Goal: Task Accomplishment & Management: Complete application form

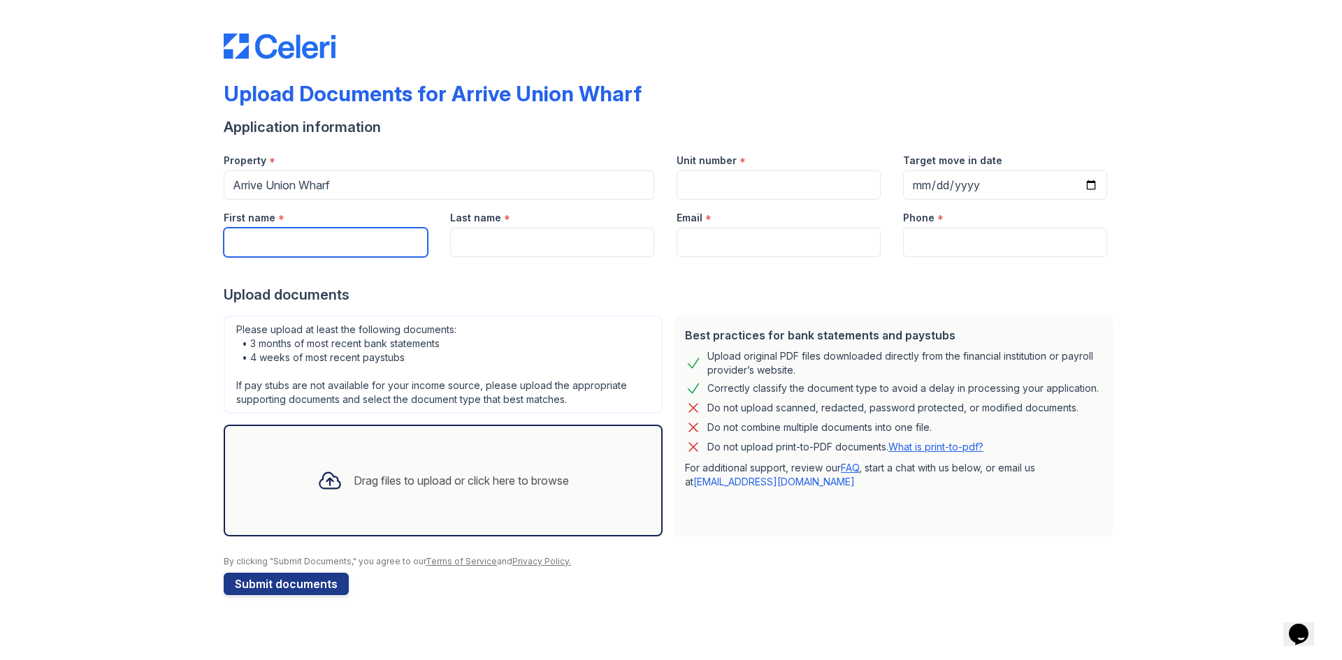
click at [289, 241] on input "First name" at bounding box center [326, 242] width 204 height 29
type input "[PERSON_NAME]"
type input "3185130141"
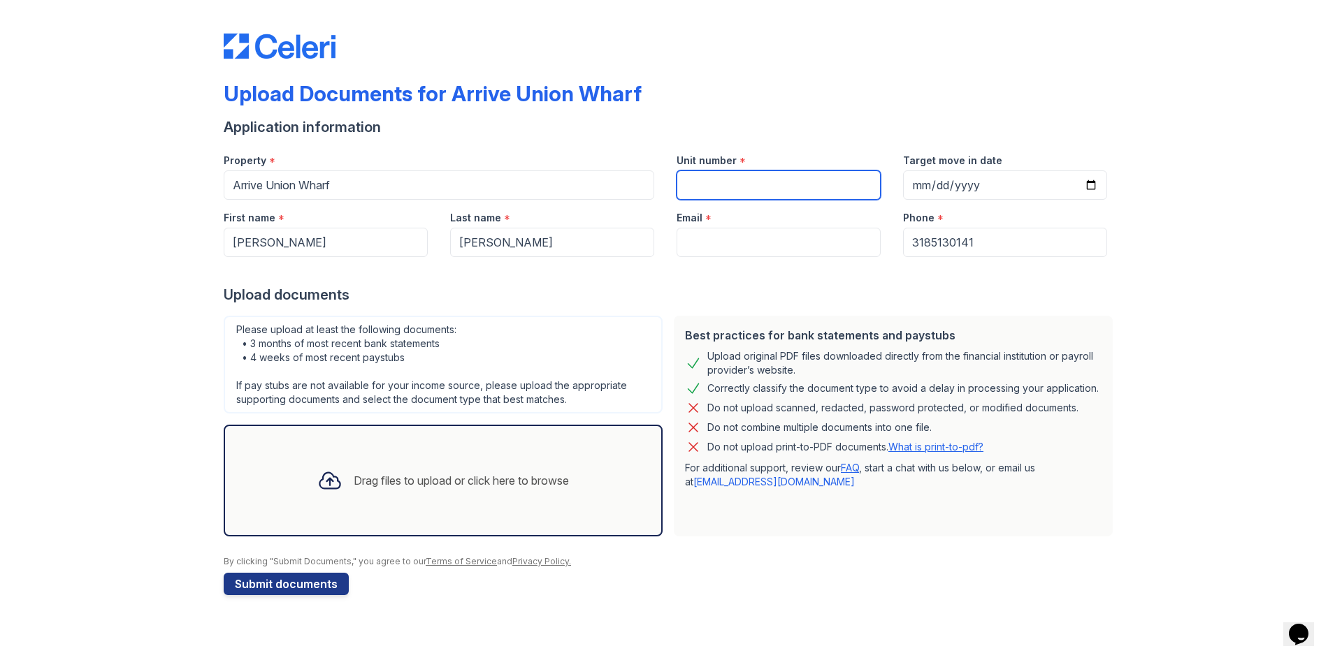
click at [709, 180] on input "Unit number" at bounding box center [779, 185] width 204 height 29
type input "211"
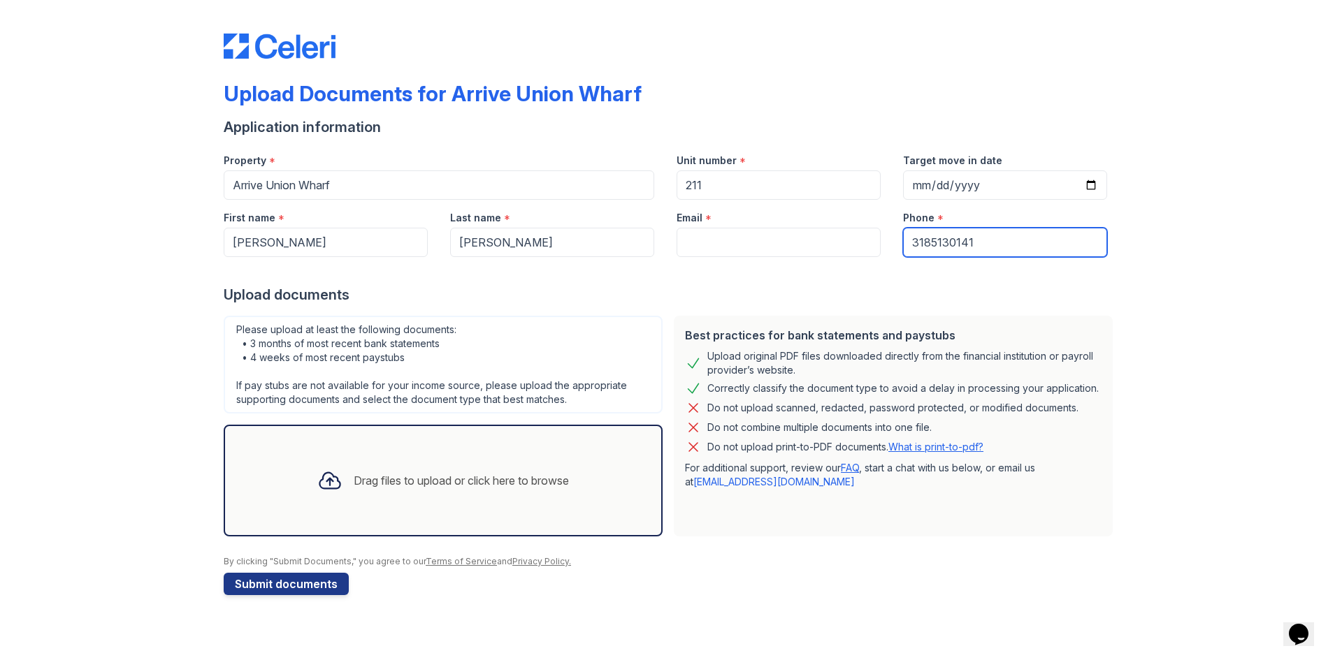
drag, startPoint x: 1010, startPoint y: 242, endPoint x: 823, endPoint y: 236, distance: 186.7
click at [840, 240] on div "First name * [PERSON_NAME] Last name * [PERSON_NAME] Email * Phone * [PHONE_NUM…" at bounding box center [665, 228] width 906 height 57
type input "4437947258"
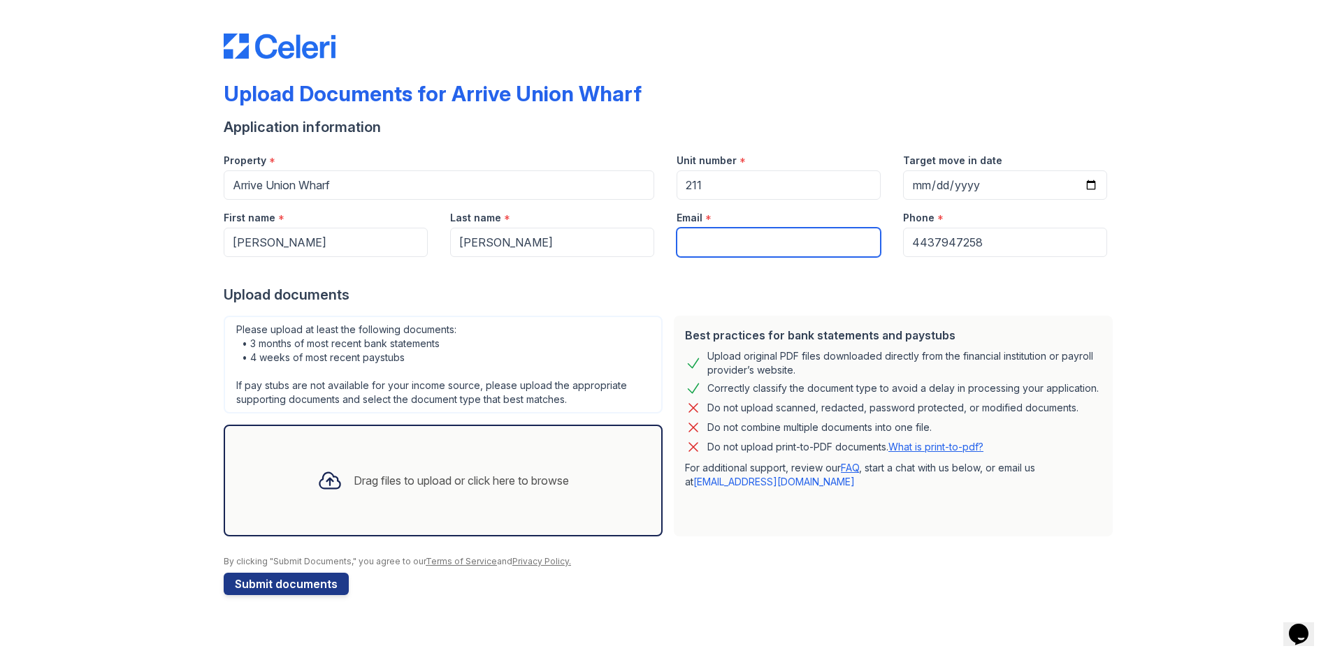
click at [699, 250] on input "Email" at bounding box center [779, 242] width 204 height 29
type input "[EMAIL_ADDRESS][DOMAIN_NAME]"
click at [368, 492] on div "Drag files to upload or click here to browse" at bounding box center [443, 481] width 274 height 48
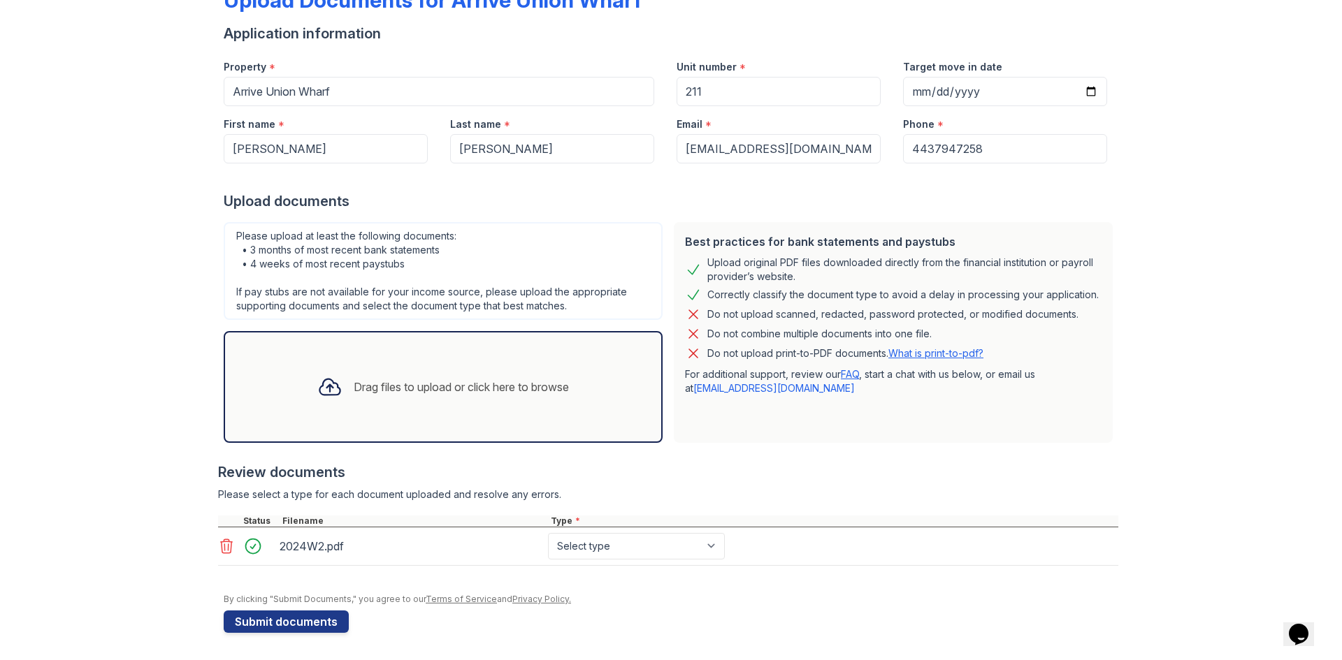
scroll to position [94, 0]
click at [718, 609] on form "Application information Property * Arrive Union Wharf Unit number * 211 Target …" at bounding box center [671, 327] width 895 height 609
click at [303, 622] on button "Submit documents" at bounding box center [286, 621] width 125 height 22
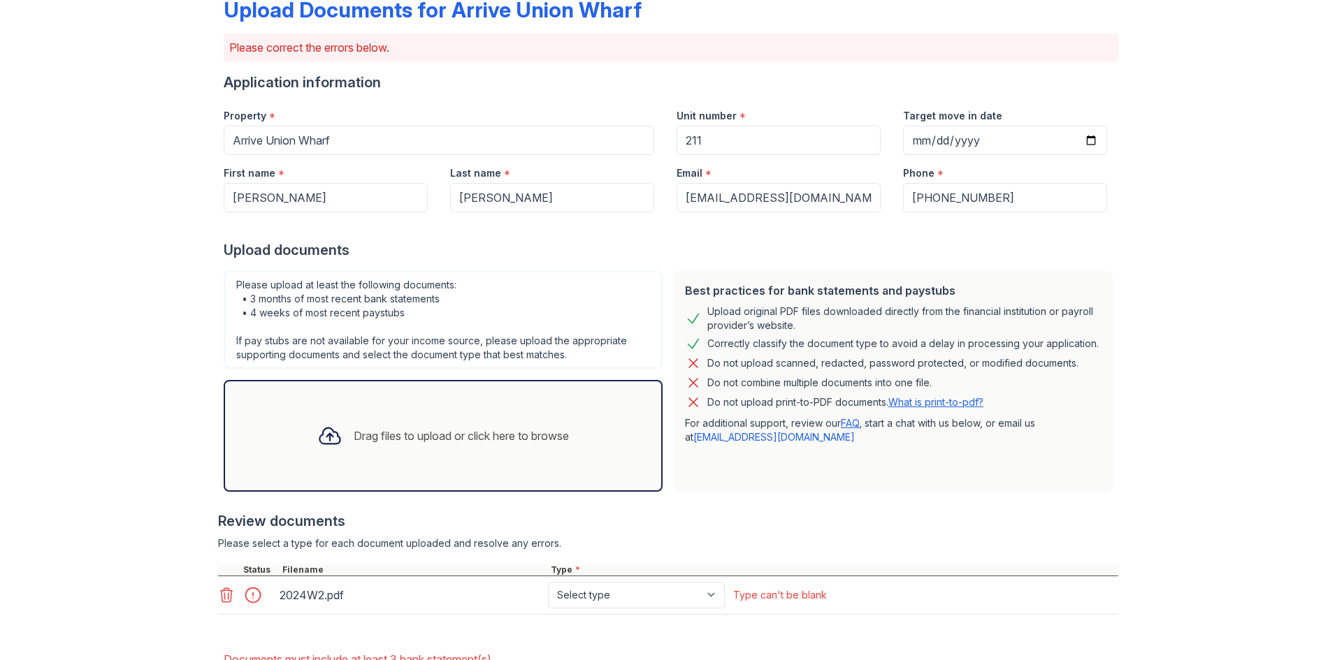
scroll to position [178, 0]
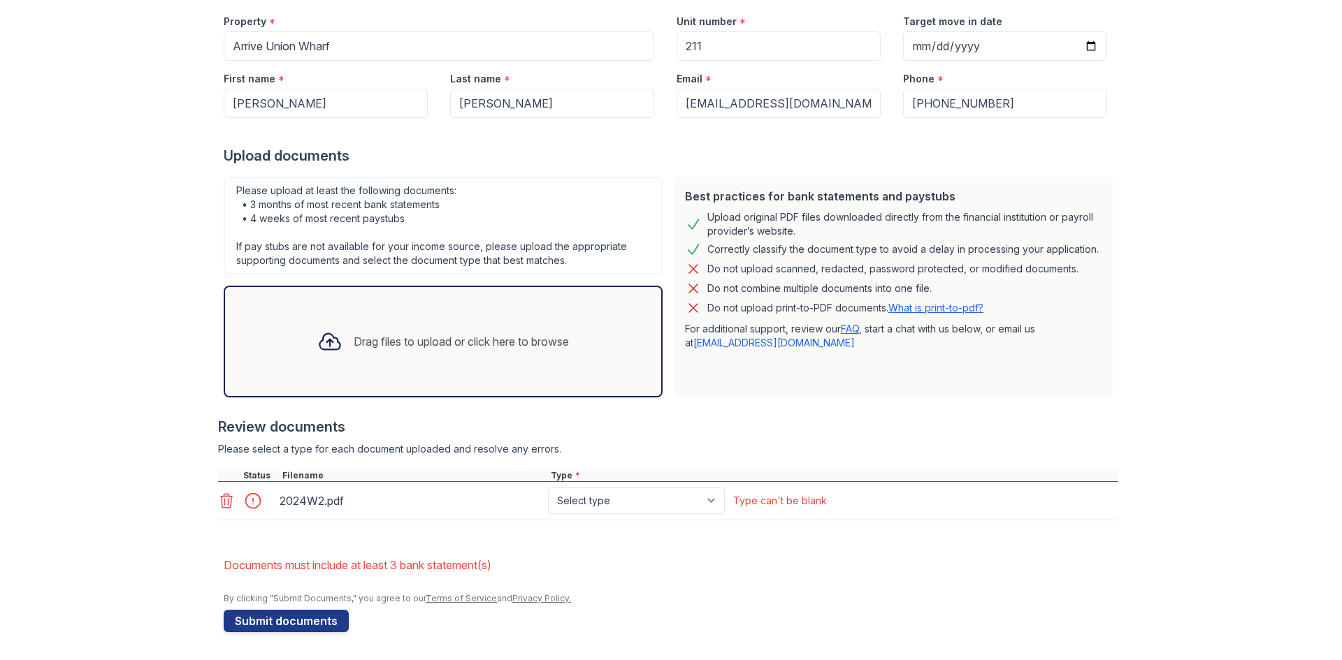
click at [699, 516] on div "2024W2.pdf Select type Paystub Bank Statement Offer Letter Tax Documents Benefi…" at bounding box center [668, 501] width 900 height 38
click at [685, 500] on select "Select type Paystub Bank Statement Offer Letter Tax Documents Benefit Award Let…" at bounding box center [636, 501] width 177 height 27
select select "tax_documents"
click at [548, 488] on select "Select type Paystub Bank Statement Offer Letter Tax Documents Benefit Award Let…" at bounding box center [636, 501] width 177 height 27
click at [268, 623] on button "Submit documents" at bounding box center [286, 621] width 125 height 22
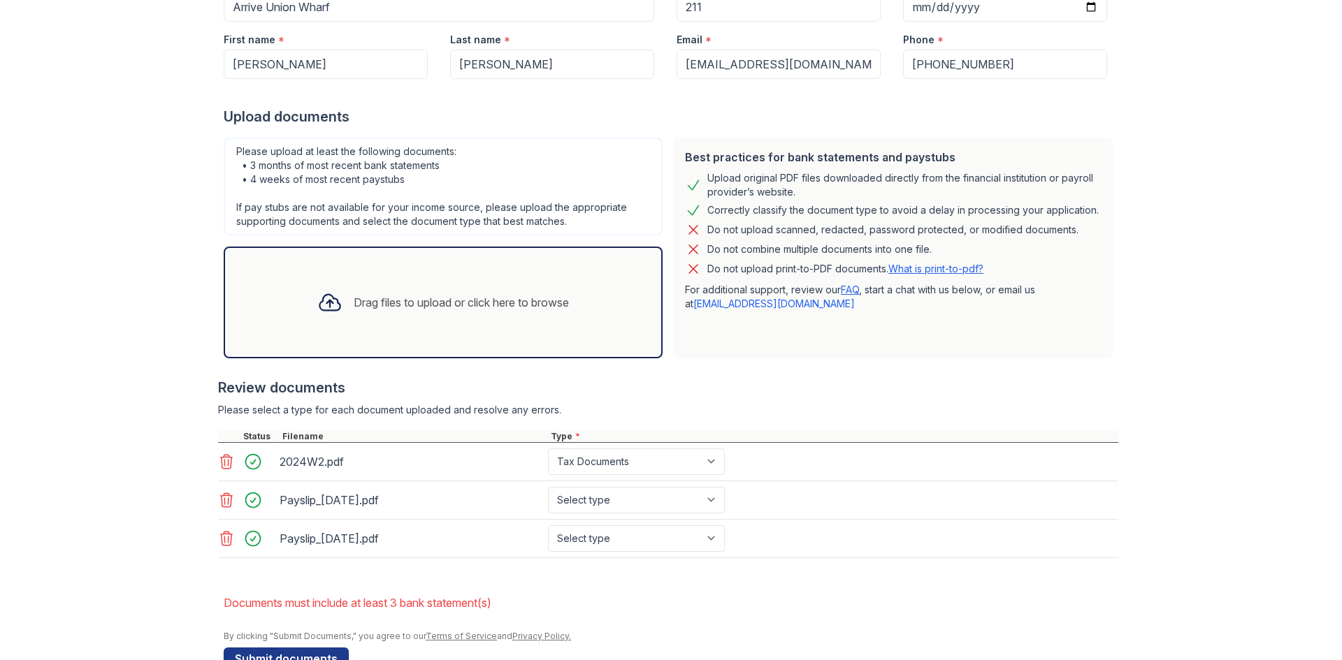
scroll to position [255, 0]
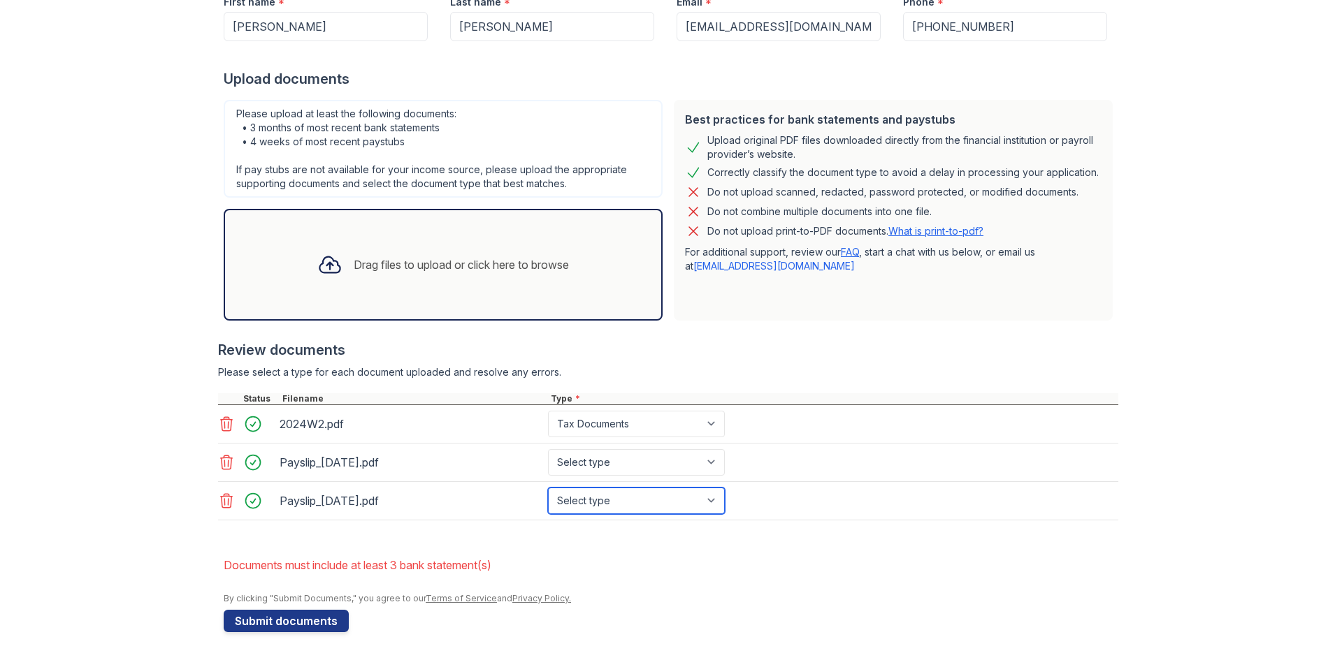
click at [611, 507] on select "Select type Paystub Bank Statement Offer Letter Tax Documents Benefit Award Let…" at bounding box center [636, 501] width 177 height 27
select select "paystub"
click at [548, 488] on select "Select type Paystub Bank Statement Offer Letter Tax Documents Benefit Award Let…" at bounding box center [636, 501] width 177 height 27
click at [602, 473] on select "Select type Paystub Bank Statement Offer Letter Tax Documents Benefit Award Let…" at bounding box center [636, 462] width 177 height 27
select select "paystub"
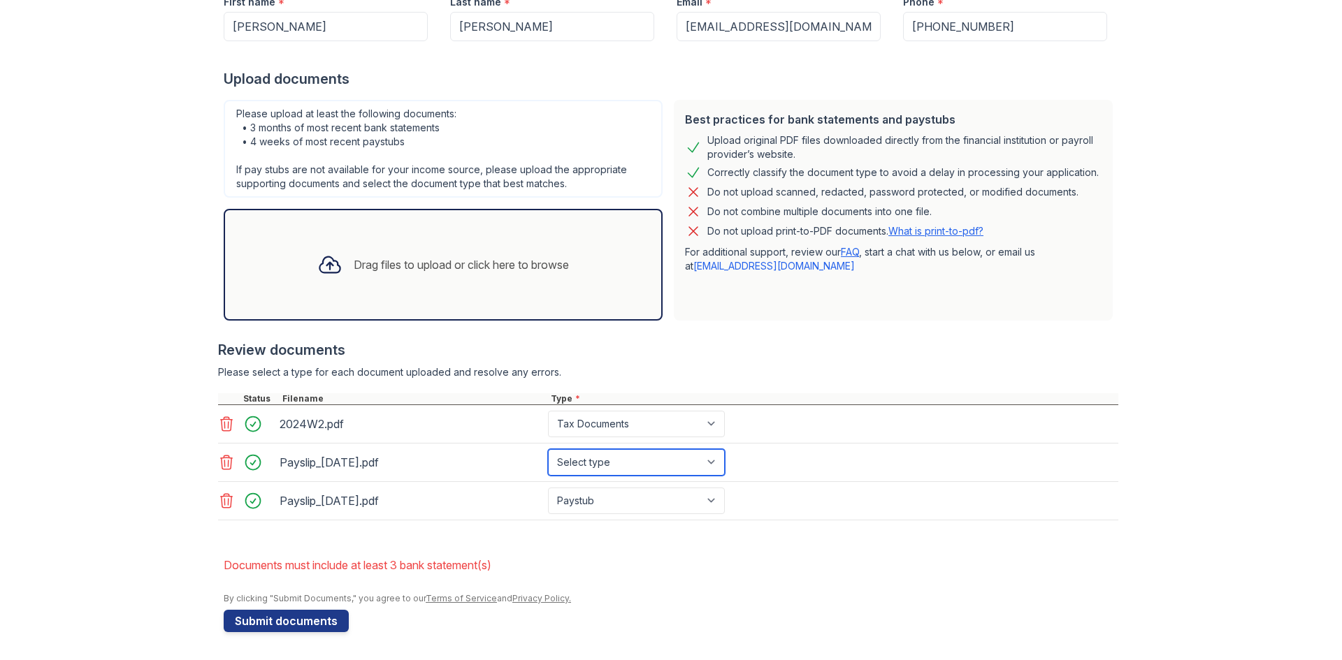
click at [548, 449] on select "Select type Paystub Bank Statement Offer Letter Tax Documents Benefit Award Let…" at bounding box center [636, 462] width 177 height 27
click at [104, 591] on div "Upload Documents for Arrive Union Wharf Please correct the errors below. Applic…" at bounding box center [670, 203] width 1297 height 916
click at [275, 623] on button "Submit documents" at bounding box center [286, 621] width 125 height 22
click at [614, 466] on select "Paystub Bank Statement Offer Letter Tax Documents Benefit Award Letter Investme…" at bounding box center [636, 462] width 177 height 27
select select "bank_statement"
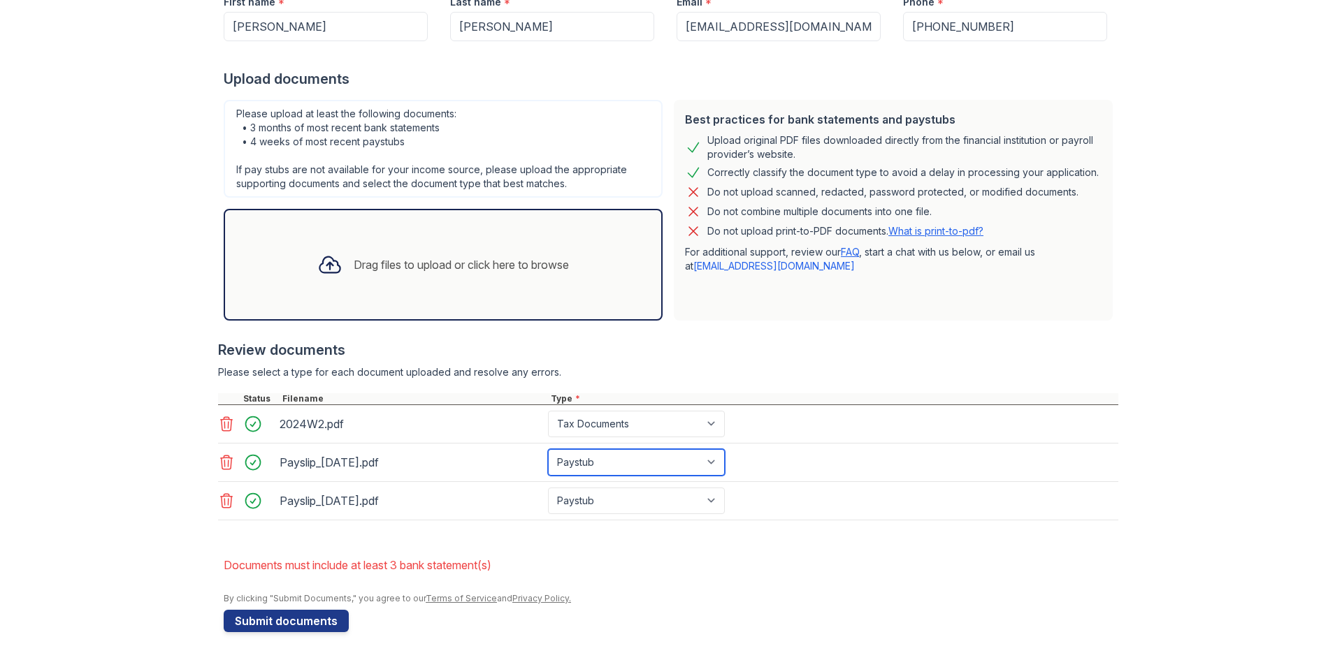
click at [548, 449] on select "Paystub Bank Statement Offer Letter Tax Documents Benefit Award Letter Investme…" at bounding box center [636, 462] width 177 height 27
click at [621, 491] on select "Paystub Bank Statement Offer Letter Tax Documents Benefit Award Letter Investme…" at bounding box center [636, 501] width 177 height 27
select select "bank_statement"
click at [548, 488] on select "Paystub Bank Statement Offer Letter Tax Documents Benefit Award Letter Investme…" at bounding box center [636, 501] width 177 height 27
click at [71, 531] on div "Upload Documents for Arrive Union Wharf Please correct the errors below. Applic…" at bounding box center [670, 203] width 1297 height 916
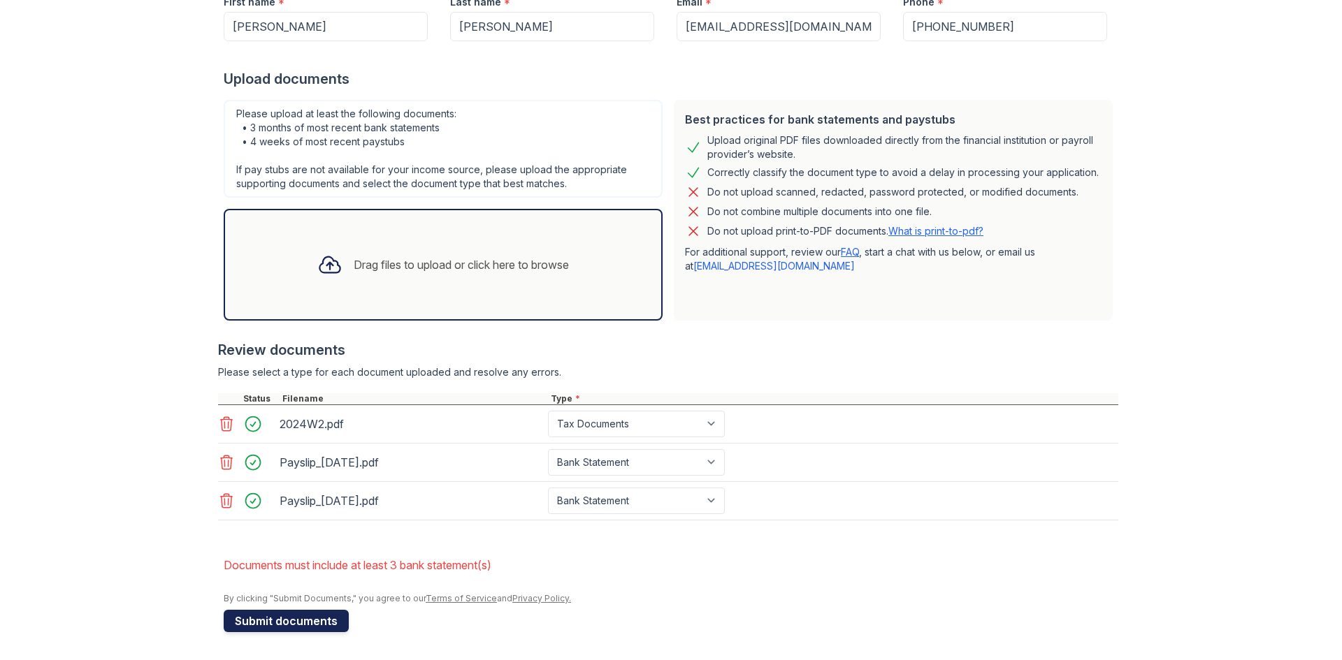
click at [269, 623] on button "Submit documents" at bounding box center [286, 621] width 125 height 22
click at [648, 467] on select "Paystub Bank Statement Offer Letter Tax Documents Benefit Award Letter Investme…" at bounding box center [636, 462] width 177 height 27
click at [860, 523] on div at bounding box center [668, 528] width 900 height 14
click at [614, 417] on select "Paystub Bank Statement Offer Letter Tax Documents Benefit Award Letter Investme…" at bounding box center [636, 424] width 177 height 27
select select "bank_statement"
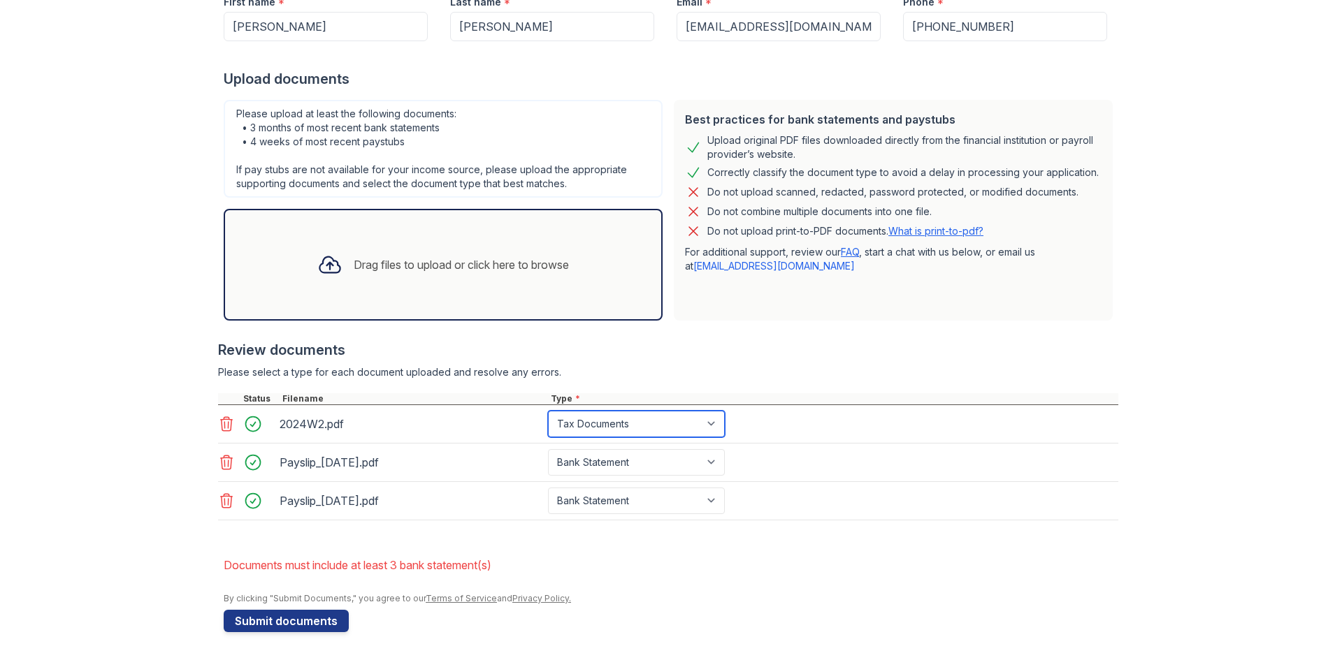
click at [548, 411] on select "Paystub Bank Statement Offer Letter Tax Documents Benefit Award Letter Investme…" at bounding box center [636, 424] width 177 height 27
click at [644, 598] on div "By clicking "Submit Documents," you agree to our Terms of Service and Privacy P…" at bounding box center [671, 598] width 895 height 11
click at [275, 635] on div "Upload Documents for Arrive Union Wharf Please correct the errors below. Applic…" at bounding box center [671, 195] width 895 height 888
click at [291, 618] on button "Submit documents" at bounding box center [286, 621] width 125 height 22
